Goal: Transaction & Acquisition: Book appointment/travel/reservation

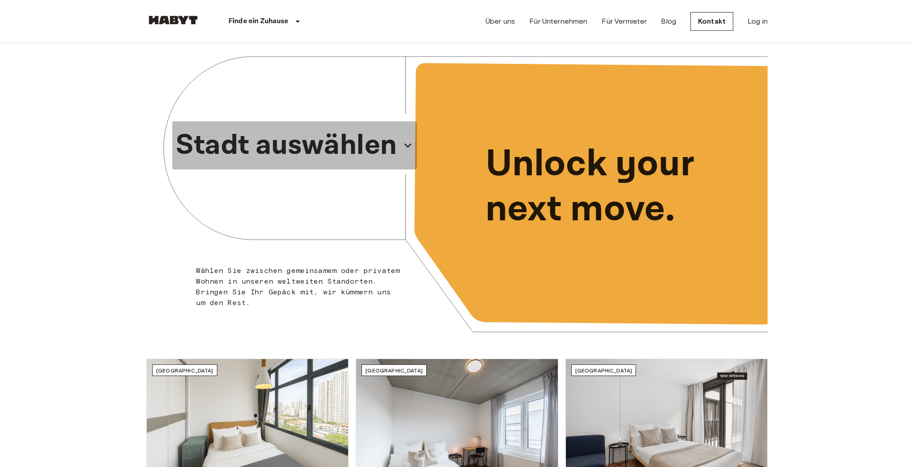
click at [314, 141] on p "Stadt auswählen" at bounding box center [286, 145] width 221 height 43
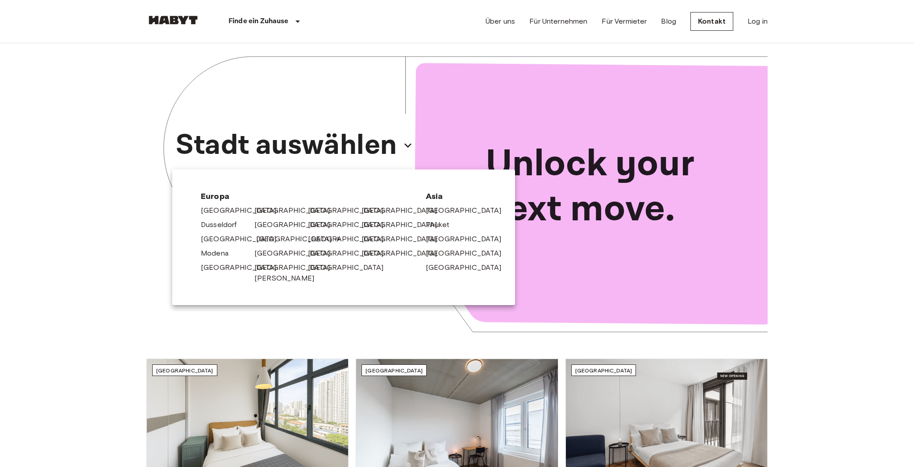
click at [273, 237] on link "[GEOGRAPHIC_DATA]" at bounding box center [298, 239] width 85 height 11
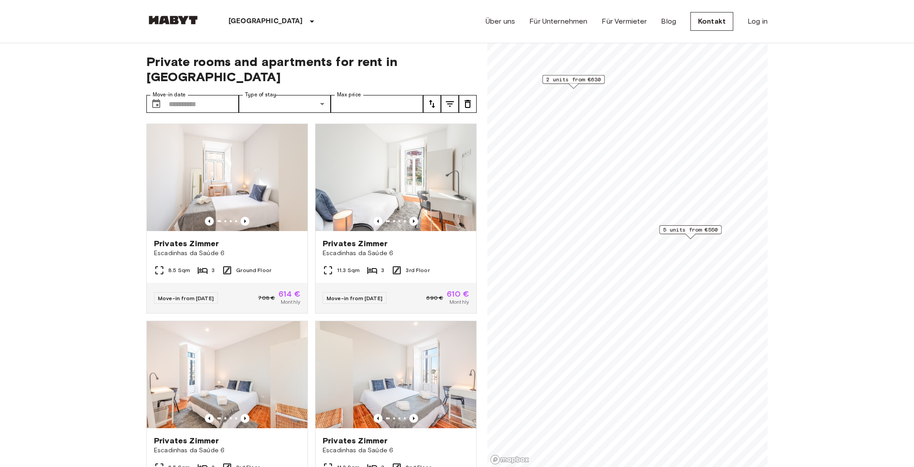
click at [687, 229] on span "5 units from €550" at bounding box center [690, 230] width 54 height 8
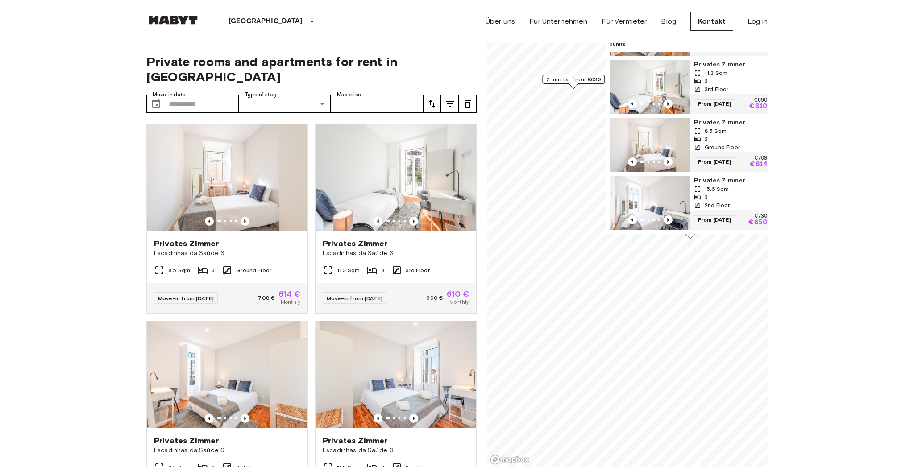
scroll to position [108, 0]
click at [664, 191] on img "Map marker" at bounding box center [650, 203] width 80 height 54
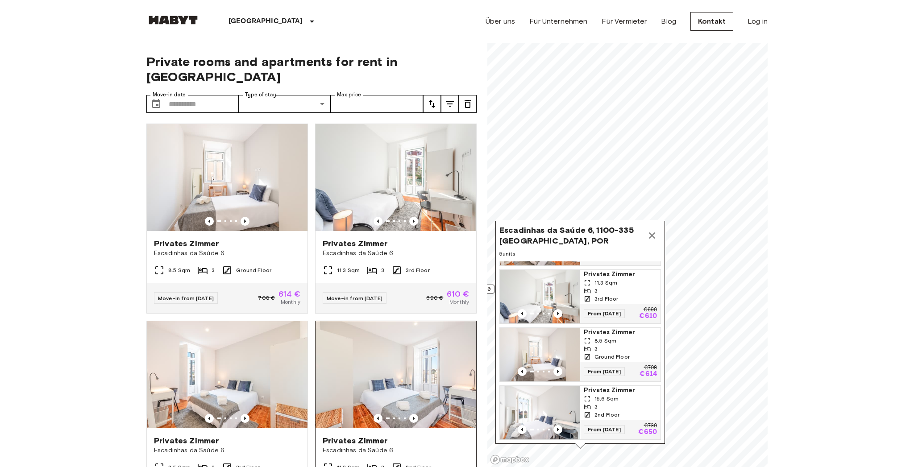
click at [433, 330] on div "Private rooms and apartments for rent in Lisbon Move-in date ​ Move-in date Typ…" at bounding box center [456, 255] width 621 height 424
click at [649, 236] on icon "Map marker" at bounding box center [652, 235] width 11 height 11
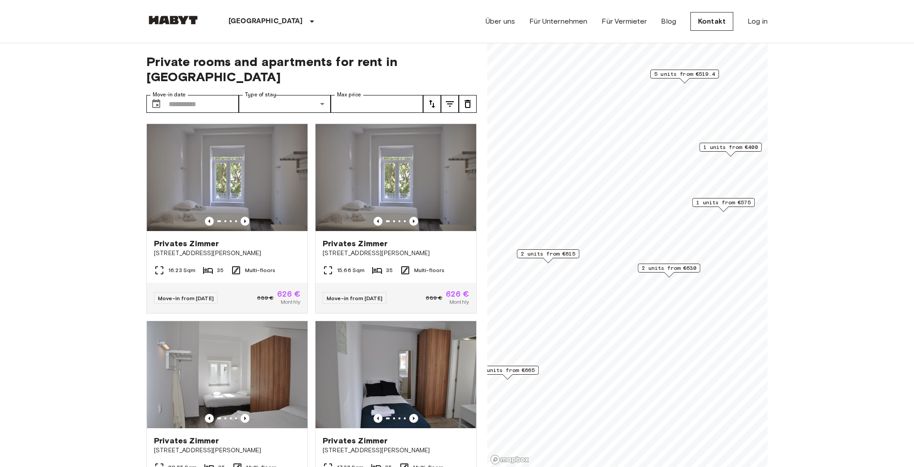
click at [511, 369] on span "1 units from €665" at bounding box center [507, 370] width 54 height 8
click at [498, 349] on img "Map marker" at bounding box center [467, 344] width 80 height 54
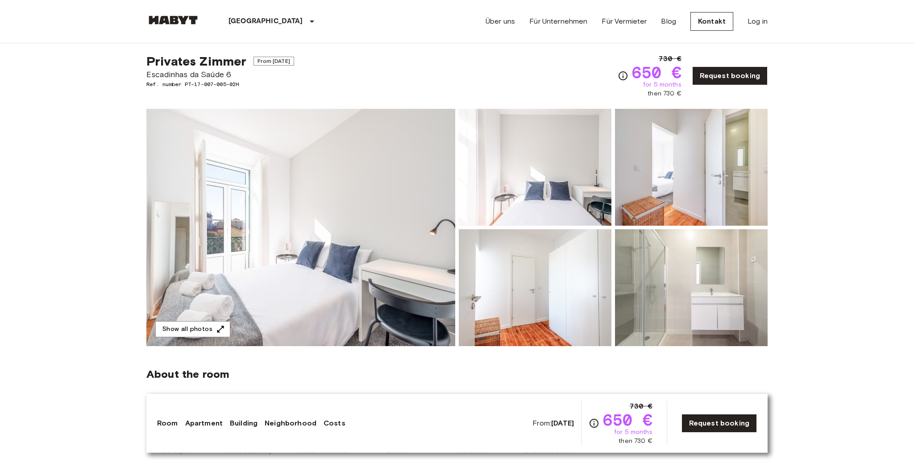
scroll to position [18, 0]
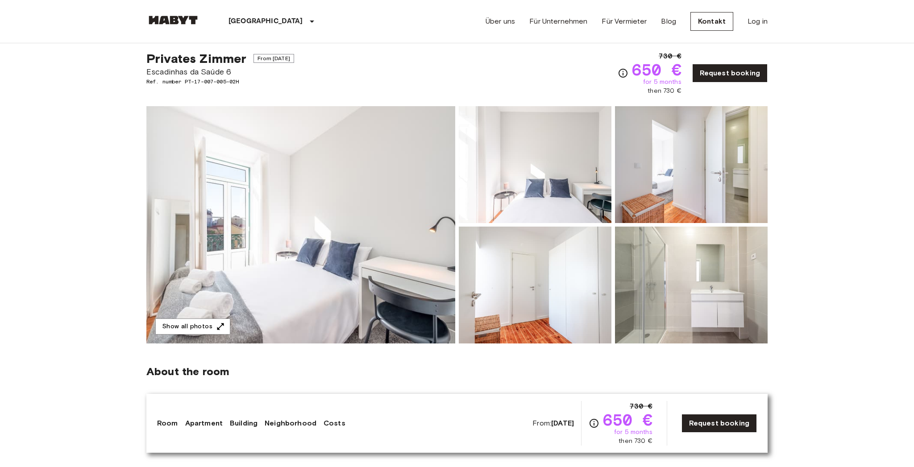
click at [297, 253] on img at bounding box center [300, 224] width 309 height 237
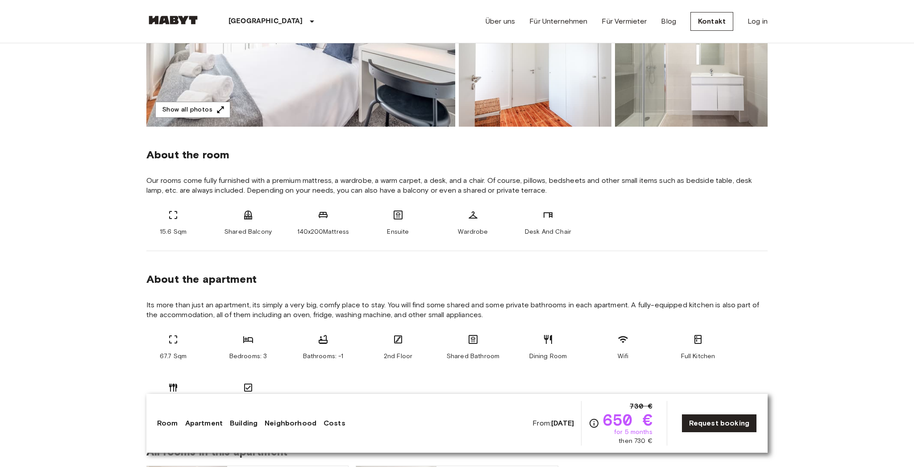
scroll to position [234, 0]
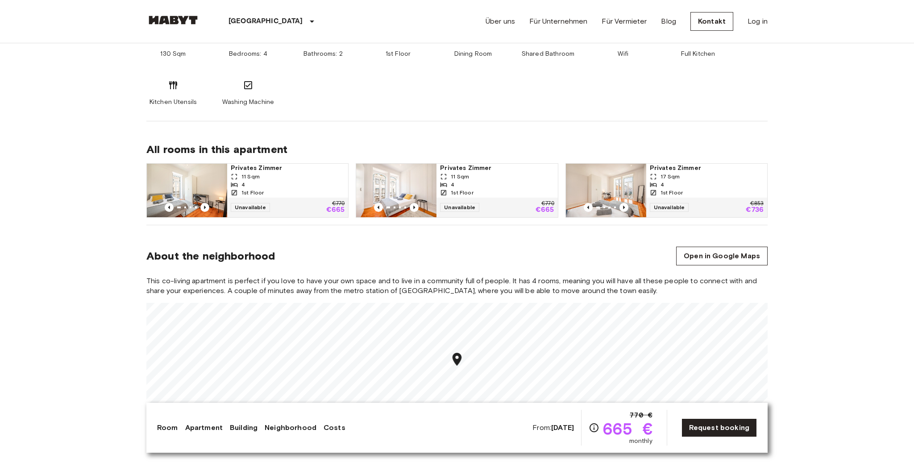
scroll to position [568, 0]
